Goal: Task Accomplishment & Management: Manage account settings

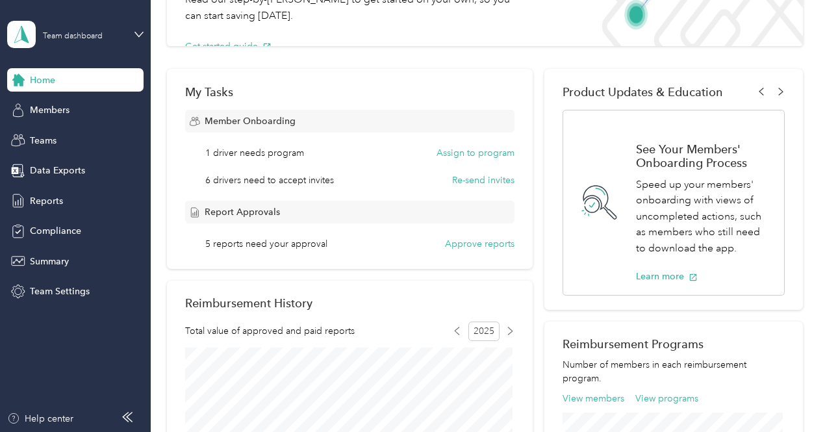
scroll to position [144, 0]
click at [478, 244] on button "Approve reports" at bounding box center [480, 245] width 70 height 14
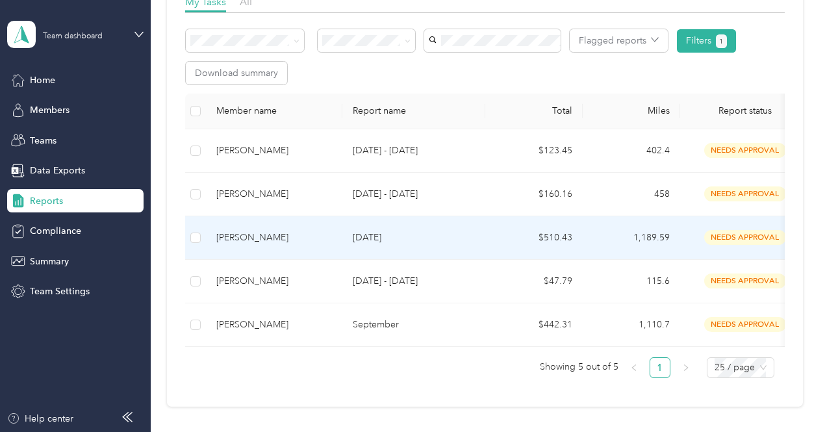
scroll to position [213, 0]
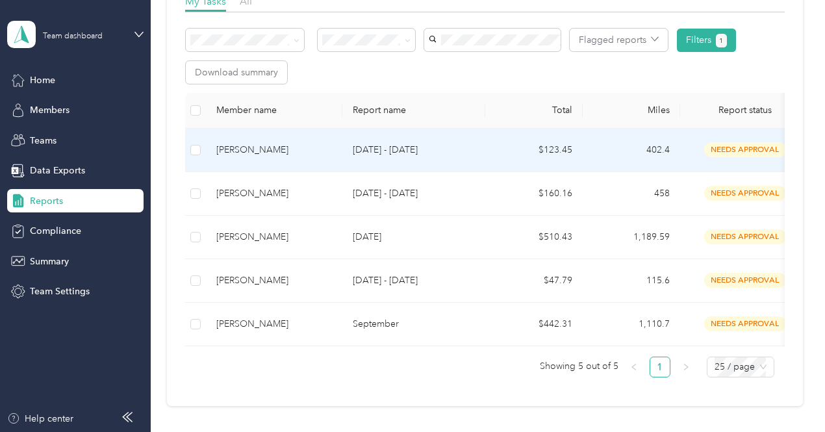
click at [244, 145] on div "[PERSON_NAME]" at bounding box center [274, 150] width 116 height 14
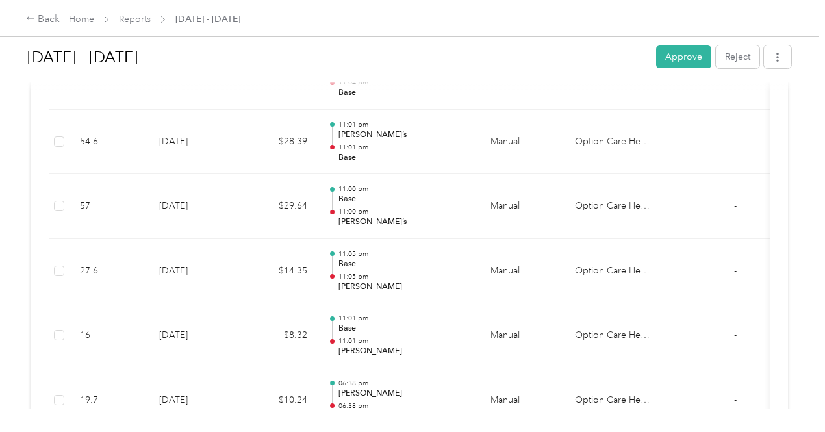
scroll to position [487, 0]
click at [678, 55] on button "Approve" at bounding box center [683, 56] width 55 height 23
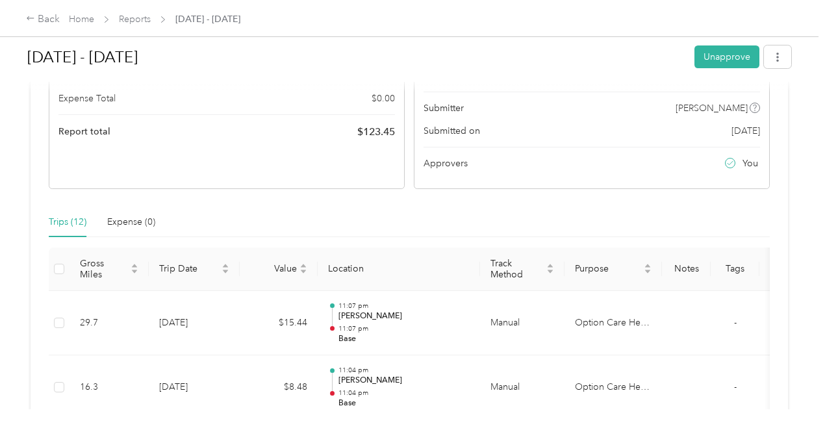
scroll to position [0, 0]
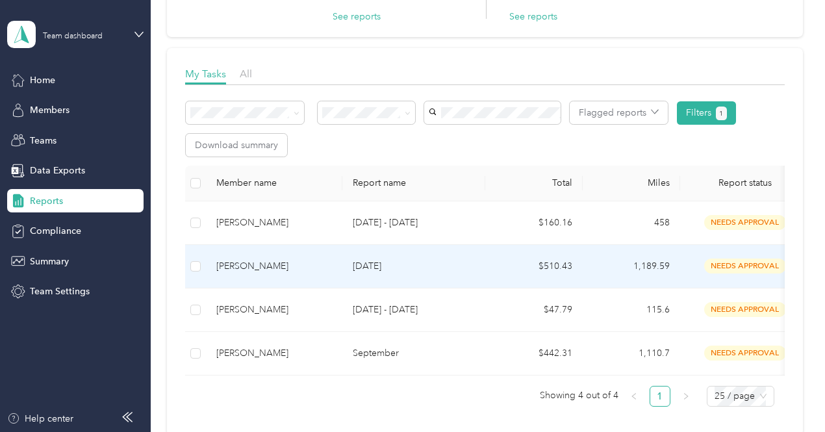
scroll to position [143, 0]
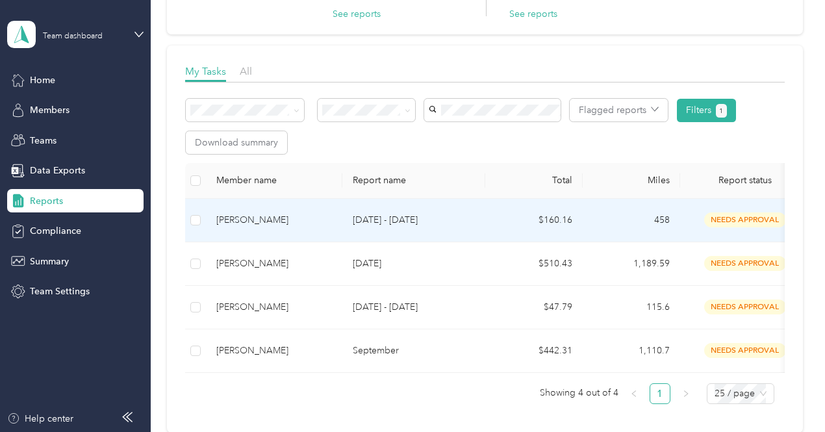
click at [250, 219] on div "[PERSON_NAME]" at bounding box center [274, 220] width 116 height 14
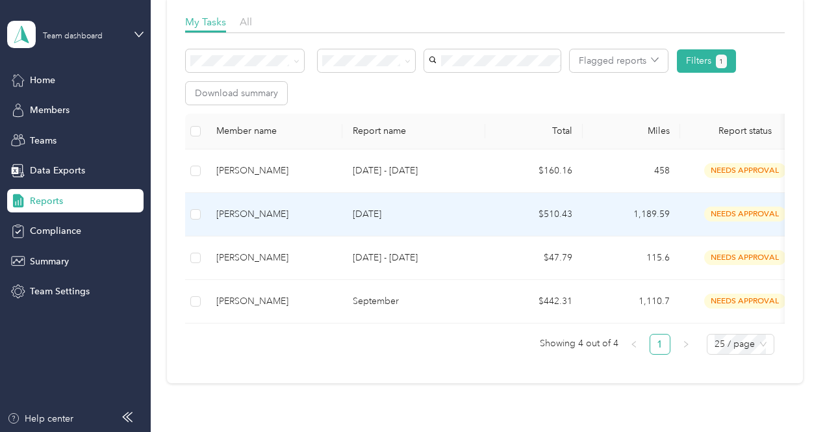
scroll to position [193, 0]
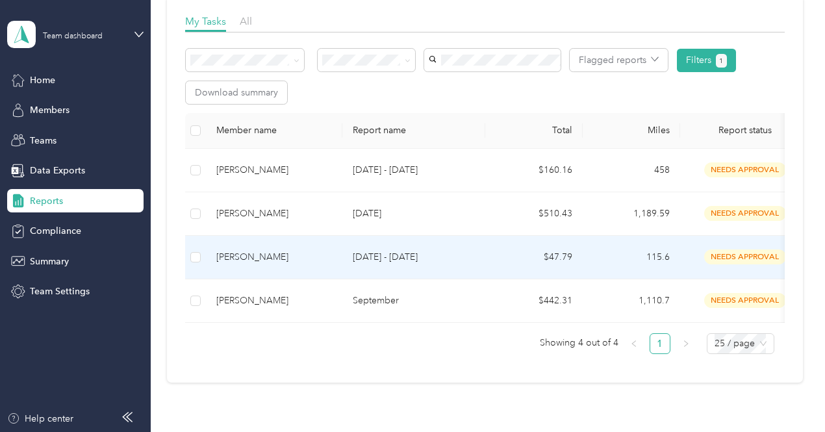
click at [277, 254] on div "[PERSON_NAME]" at bounding box center [274, 257] width 116 height 14
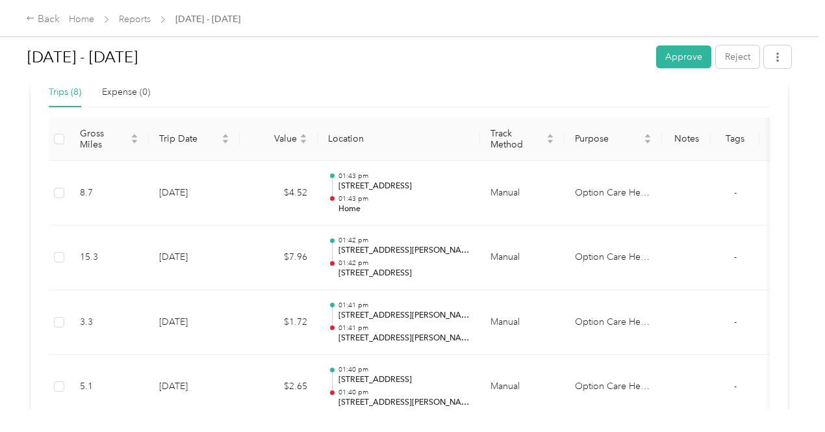
scroll to position [307, 0]
click at [681, 54] on button "Approve" at bounding box center [683, 56] width 55 height 23
click at [89, 18] on link "Home" at bounding box center [81, 19] width 25 height 11
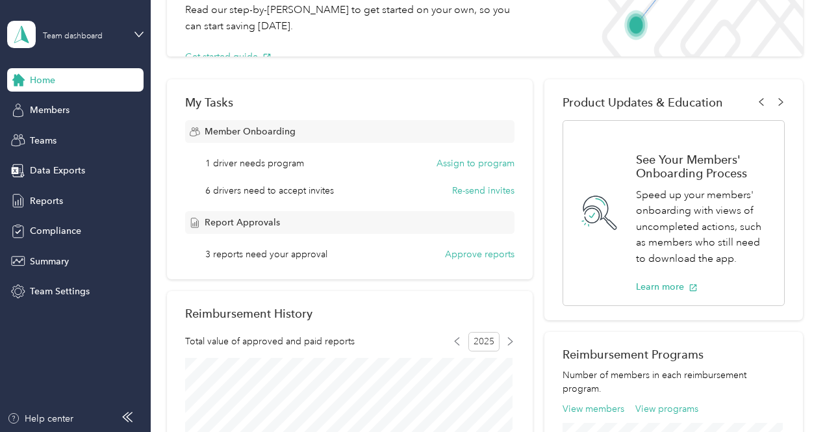
scroll to position [139, 0]
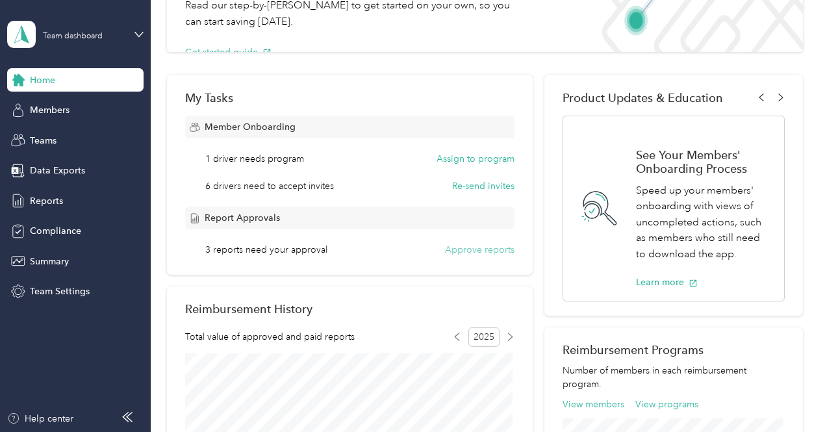
click at [468, 253] on button "Approve reports" at bounding box center [480, 250] width 70 height 14
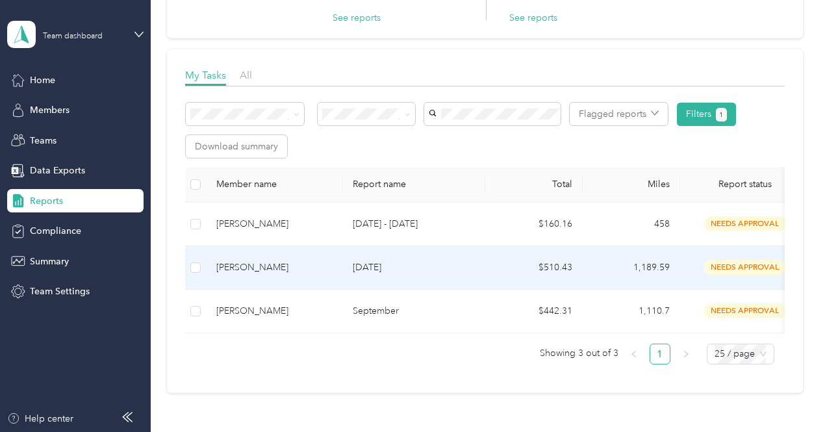
click at [233, 270] on div "[PERSON_NAME]" at bounding box center [274, 268] width 116 height 14
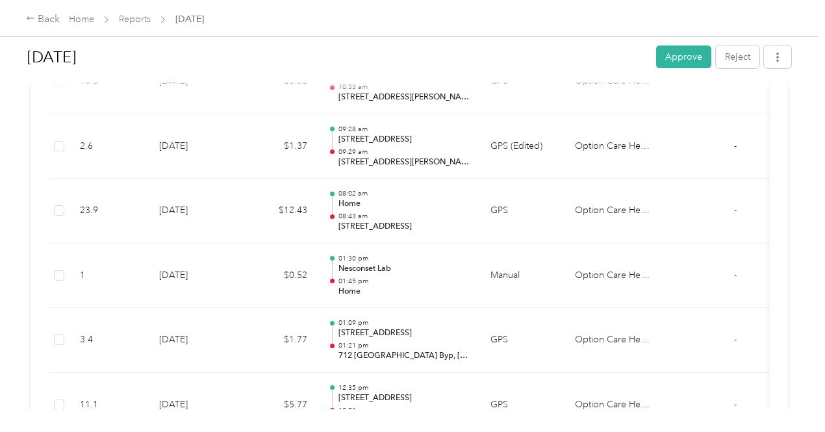
scroll to position [3423, 0]
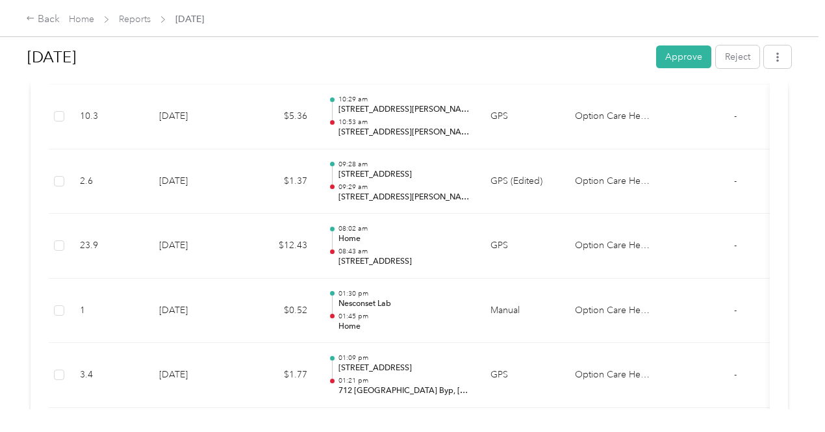
drag, startPoint x: 434, startPoint y: 285, endPoint x: 723, endPoint y: 313, distance: 289.9
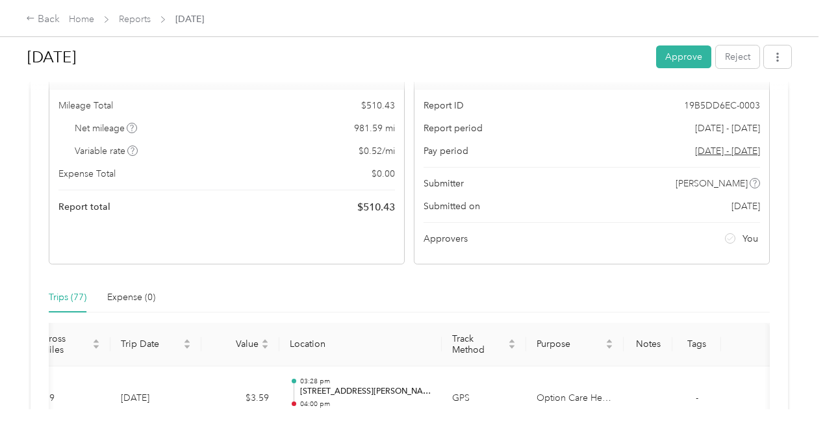
scroll to position [97, 0]
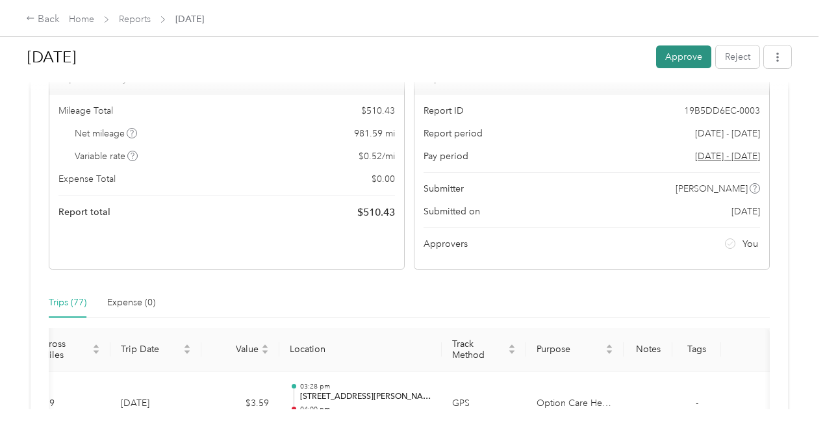
click at [673, 47] on button "Approve" at bounding box center [683, 56] width 55 height 23
